Goal: Complete application form: Complete application form

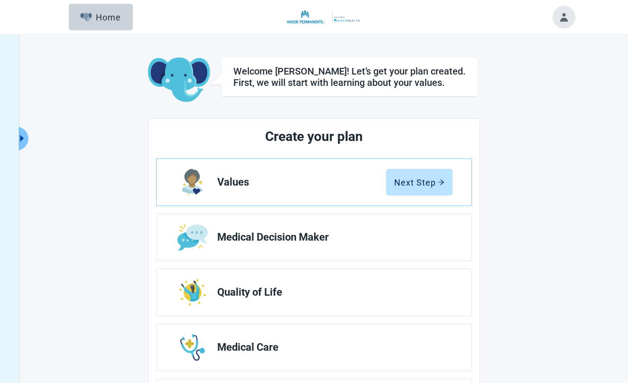
scroll to position [40, 0]
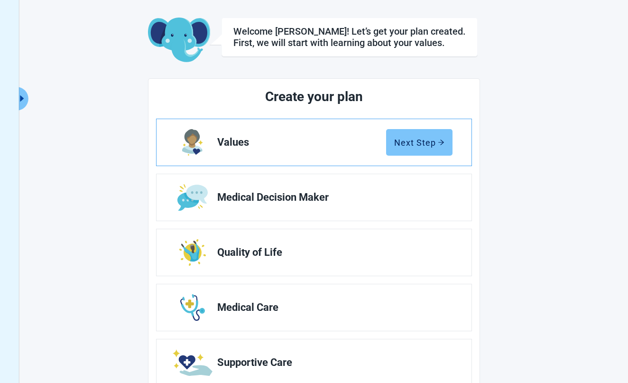
click at [422, 150] on button "Next Step" at bounding box center [419, 142] width 66 height 27
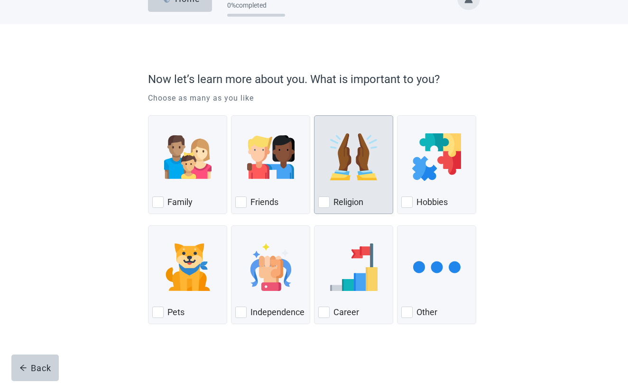
scroll to position [25, 0]
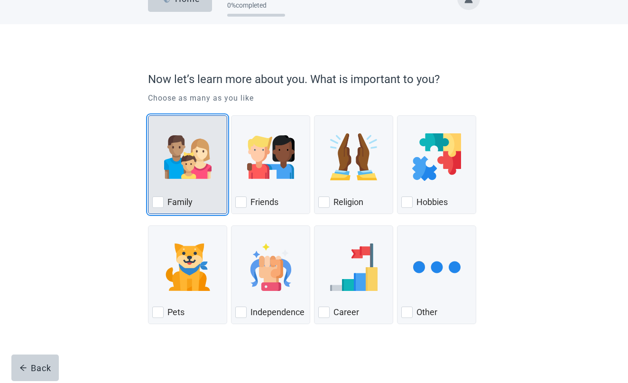
click at [186, 200] on label "Family" at bounding box center [179, 201] width 25 height 11
checkbox input "true"
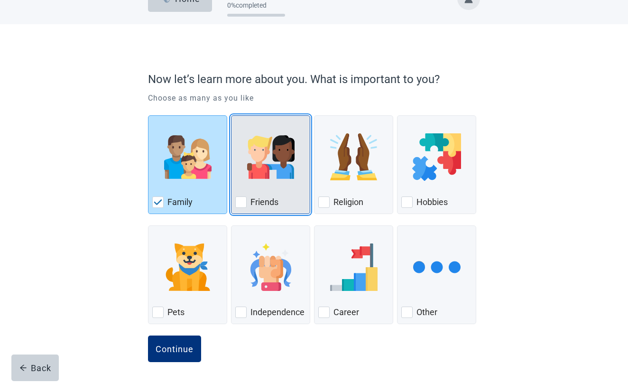
click at [264, 182] on div "Friends, checkbox, not checked" at bounding box center [270, 157] width 71 height 75
click at [232, 116] on input "Friends" at bounding box center [231, 115] width 0 height 0
checkbox input "true"
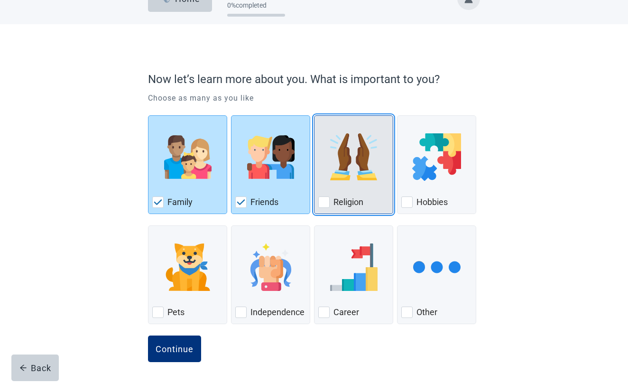
click at [342, 178] on img "Religion, checkbox, not checked" at bounding box center [353, 156] width 47 height 47
click at [315, 116] on input "Religion" at bounding box center [314, 115] width 0 height 0
checkbox input "true"
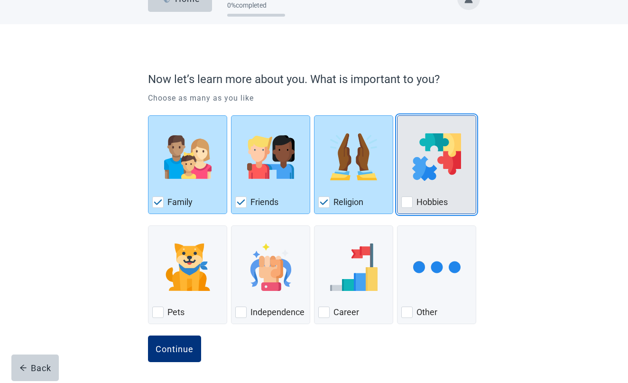
click at [459, 163] on img "Hobbies, checkbox, not checked" at bounding box center [436, 156] width 48 height 47
click at [398, 116] on input "Hobbies" at bounding box center [397, 115] width 0 height 0
checkbox input "true"
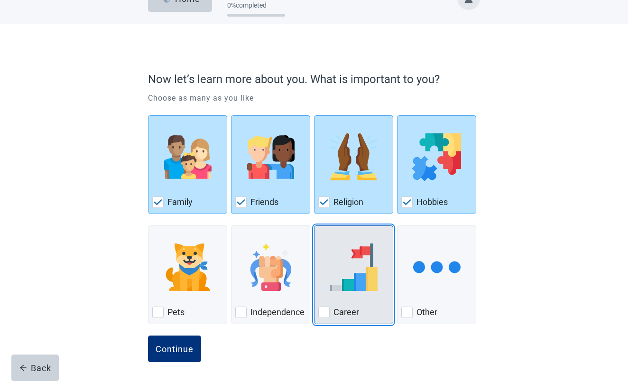
click at [344, 239] on div "Career, checkbox, not checked" at bounding box center [353, 267] width 71 height 75
click at [315, 226] on input "Career" at bounding box center [314, 225] width 0 height 0
checkbox input "true"
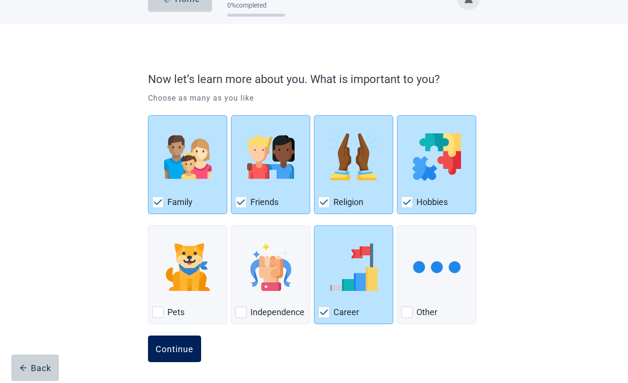
click at [191, 345] on div "Continue" at bounding box center [175, 348] width 38 height 9
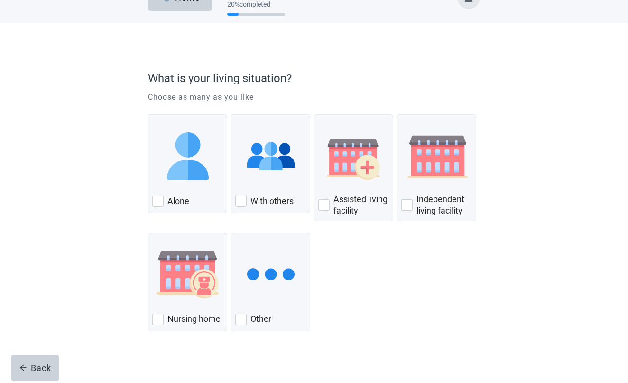
scroll to position [28, 0]
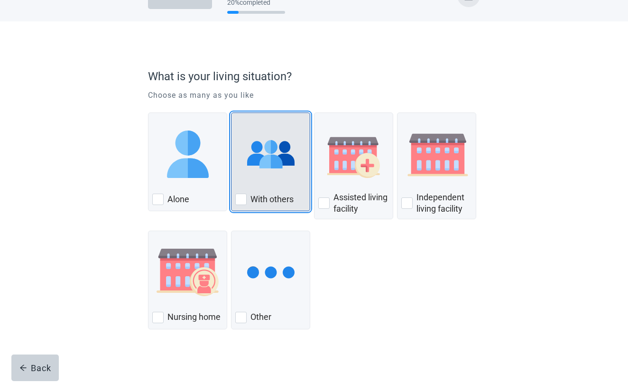
click at [276, 176] on img "With Others, checkbox, not checked" at bounding box center [270, 153] width 47 height 47
click at [232, 113] on input "With others" at bounding box center [231, 112] width 0 height 0
checkbox input "true"
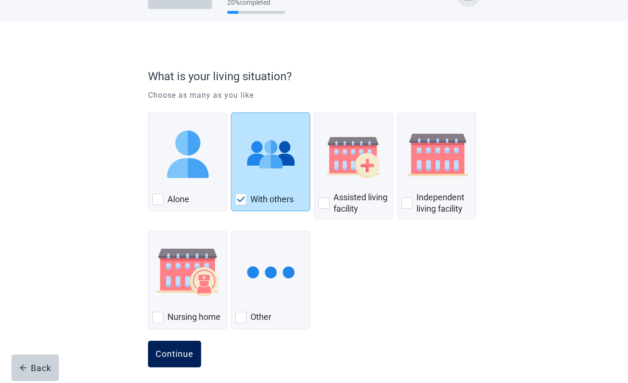
click at [193, 349] on div "Continue" at bounding box center [175, 353] width 38 height 9
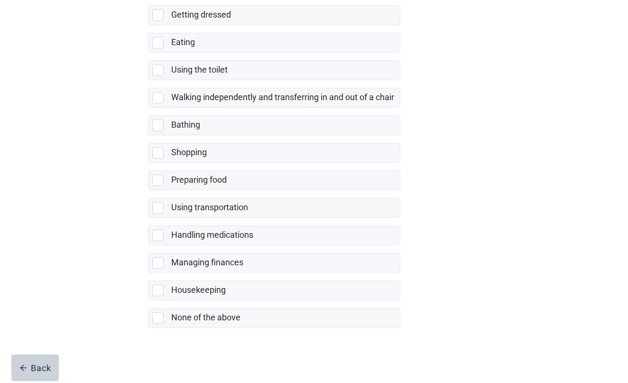
scroll to position [142, 0]
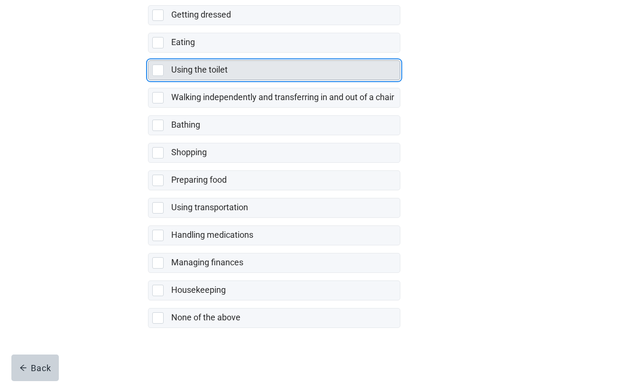
click at [159, 75] on div "Using the toilet, checkbox, not selected" at bounding box center [157, 70] width 11 height 11
click at [149, 53] on input "Using the toilet" at bounding box center [148, 53] width 0 height 0
checkbox input "true"
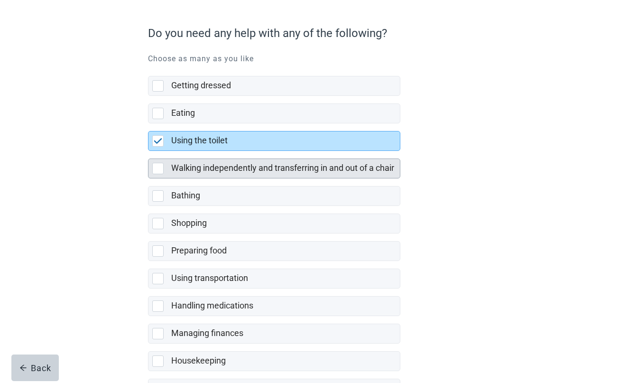
scroll to position [58, 0]
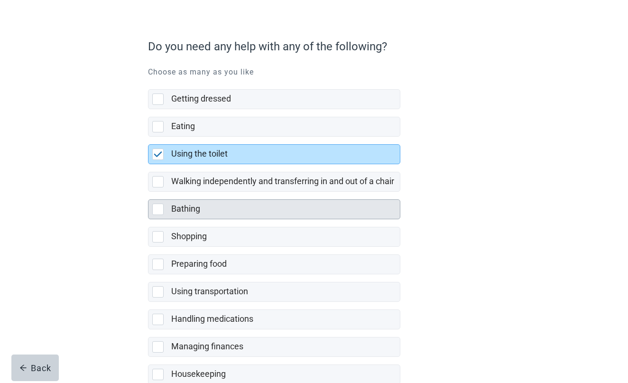
click at [157, 209] on div "Bathing, checkbox, not selected" at bounding box center [157, 209] width 11 height 11
click at [149, 192] on input "Bathing" at bounding box center [148, 192] width 0 height 0
checkbox input "true"
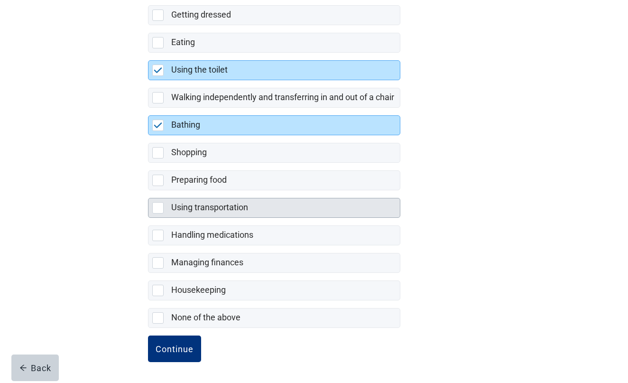
scroll to position [142, 0]
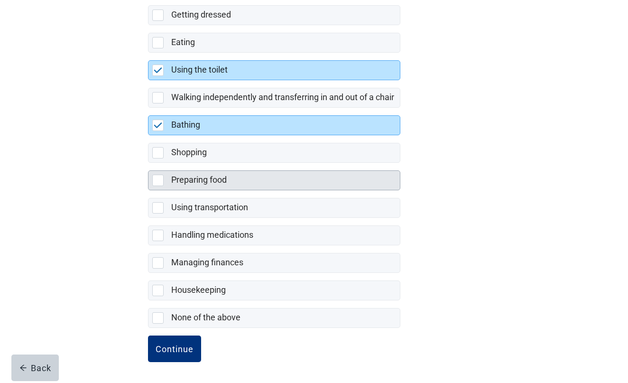
click at [162, 181] on div "Preparing food, checkbox, not selected" at bounding box center [157, 180] width 11 height 11
click at [149, 163] on input "Preparing food" at bounding box center [148, 163] width 0 height 0
checkbox input "true"
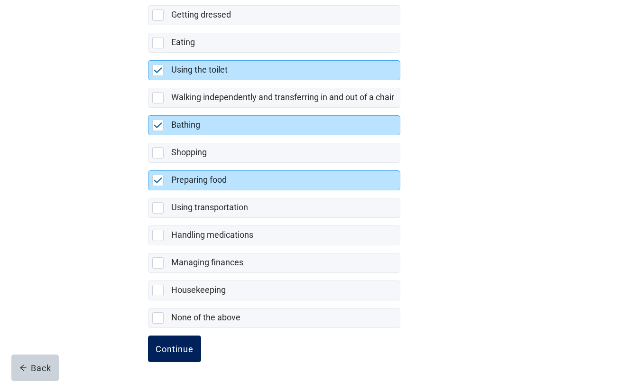
click at [188, 344] on div "Continue" at bounding box center [175, 348] width 38 height 9
